Goal: Information Seeking & Learning: Compare options

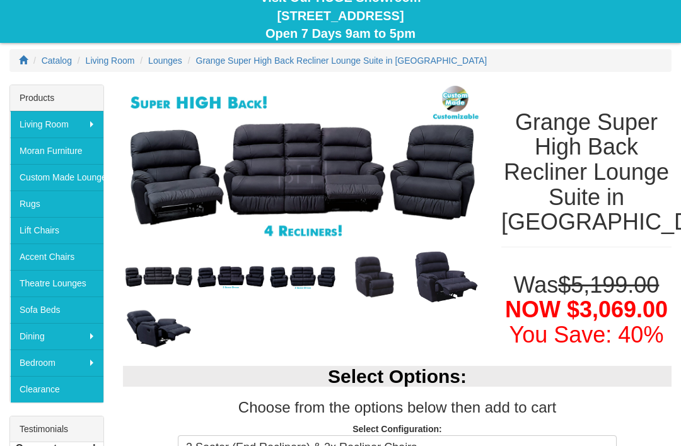
scroll to position [131, 0]
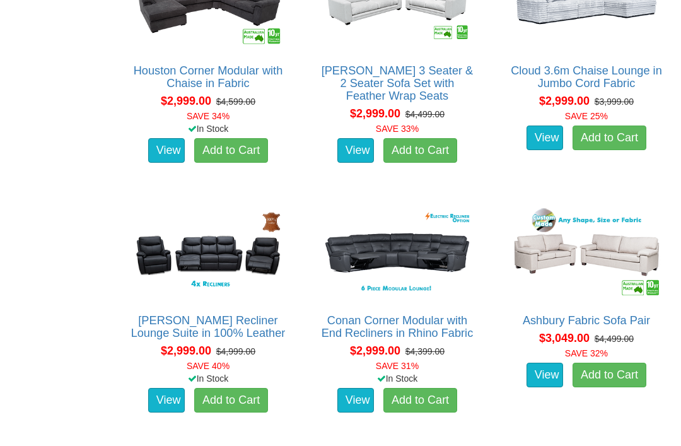
scroll to position [4537, 0]
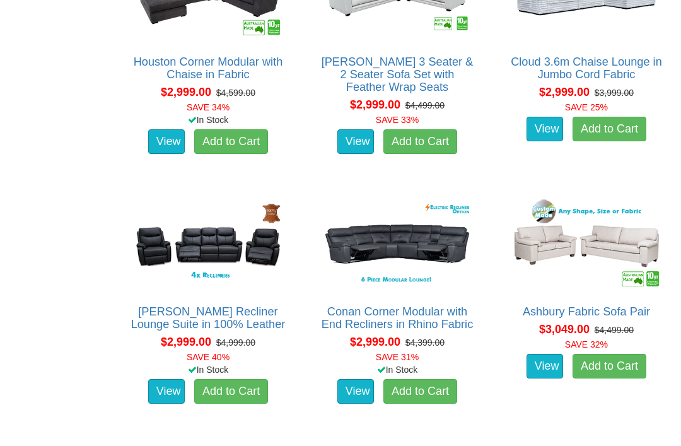
click at [240, 317] on link "[PERSON_NAME] Recliner Lounge Suite in 100% Leather" at bounding box center [208, 317] width 154 height 25
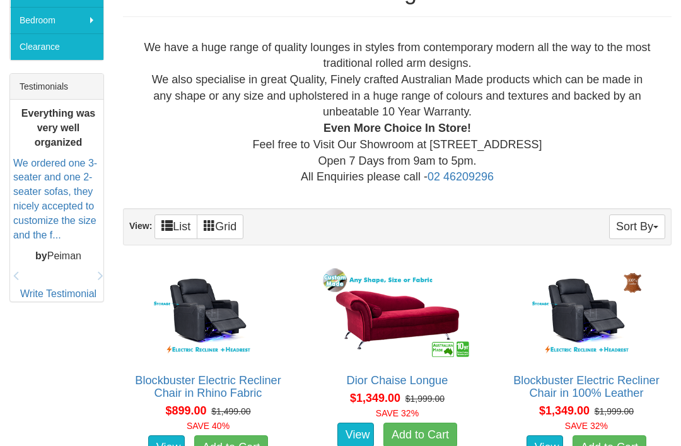
scroll to position [478, 0]
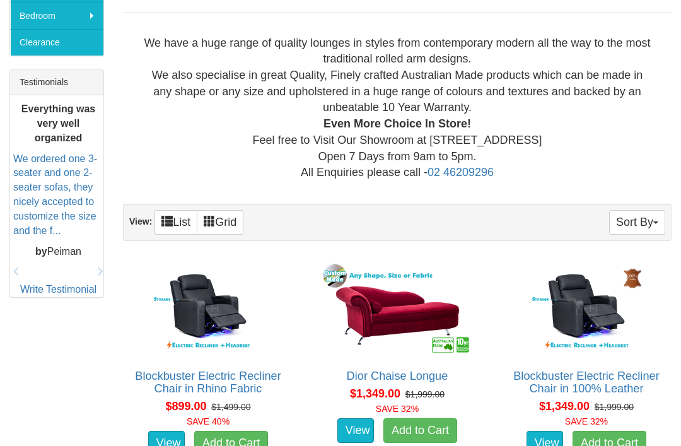
click at [654, 221] on span "button" at bounding box center [655, 222] width 5 height 3
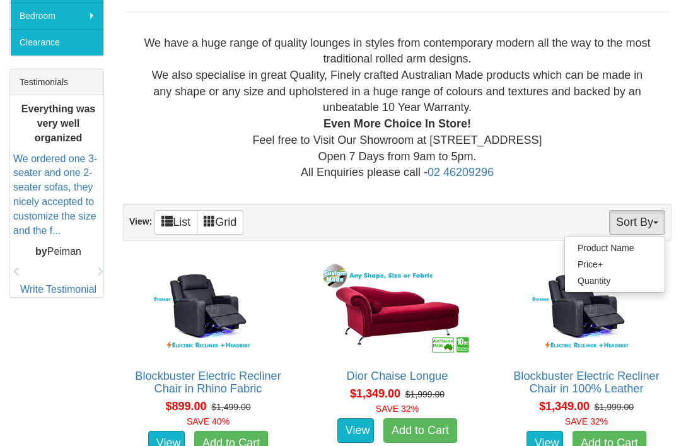
click at [635, 164] on div at bounding box center [340, 223] width 681 height 446
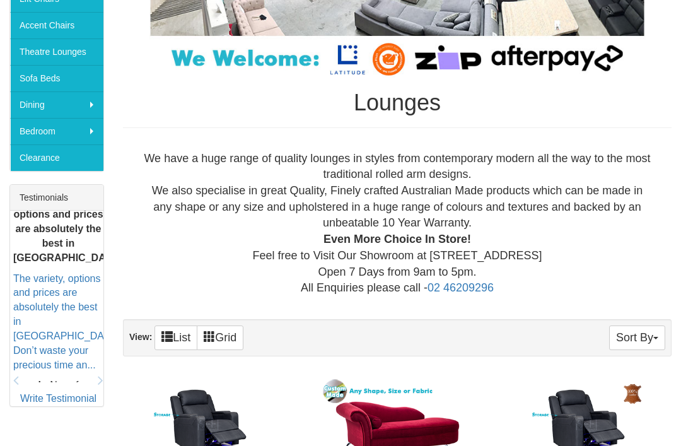
scroll to position [351, 0]
